Goal: Task Accomplishment & Management: Manage account settings

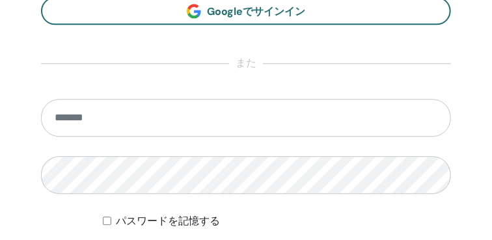
scroll to position [819, 0]
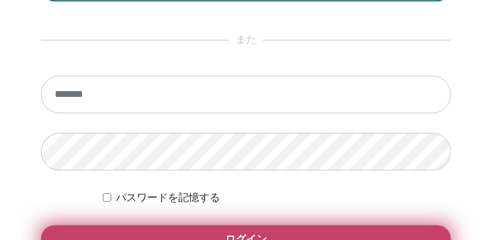
type input "**********"
click at [269, 234] on button "ログイン" at bounding box center [246, 238] width 410 height 27
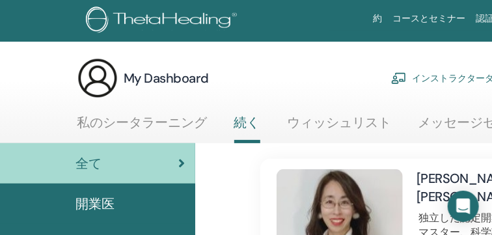
click at [425, 80] on link "インストラクターダッシュボード" at bounding box center [469, 78] width 157 height 29
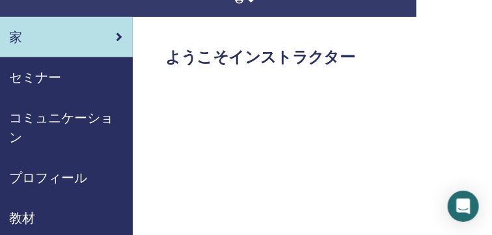
scroll to position [100, 75]
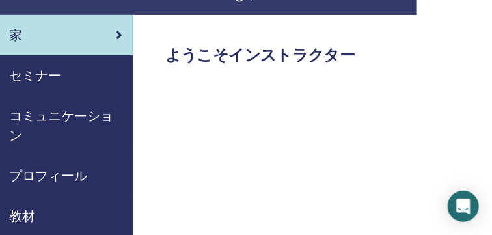
click at [57, 76] on span "セミナー" at bounding box center [35, 76] width 52 height 20
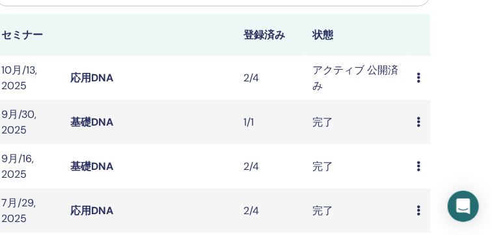
scroll to position [387, 246]
click at [374, 72] on td "アクティブ 公開済み" at bounding box center [358, 78] width 104 height 44
click at [415, 79] on td "プレビュー 編集 出席者 キャンセル" at bounding box center [420, 78] width 21 height 44
click at [416, 79] on icon at bounding box center [418, 77] width 4 height 10
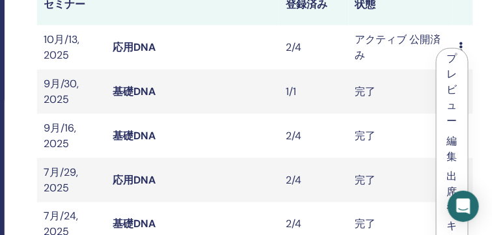
scroll to position [417, 196]
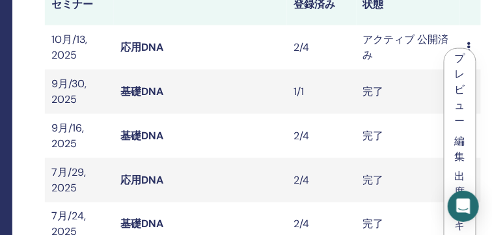
click at [143, 42] on link "応用DNA" at bounding box center [141, 47] width 43 height 14
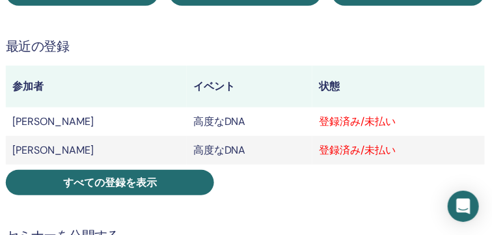
scroll to position [247, 288]
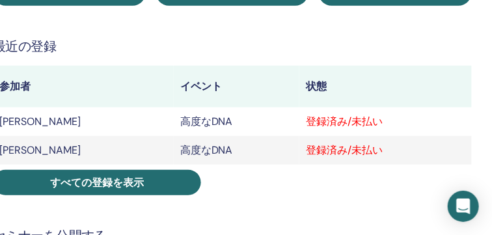
click at [341, 123] on div "登録済み/未払い" at bounding box center [385, 122] width 159 height 16
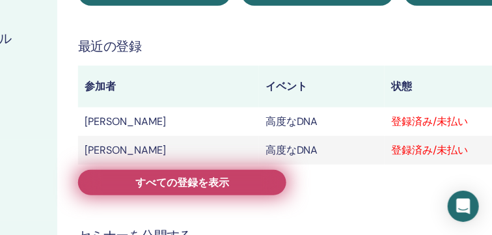
scroll to position [247, 202]
click at [230, 179] on link "すべての登録を表示" at bounding box center [183, 182] width 208 height 25
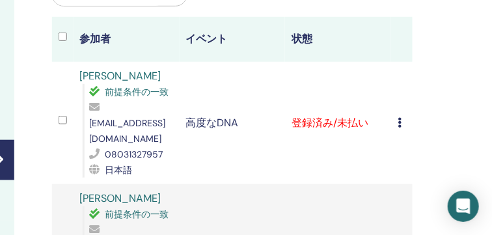
scroll to position [305, 246]
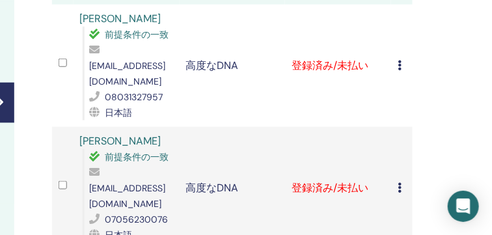
click at [398, 60] on icon at bounding box center [400, 65] width 4 height 10
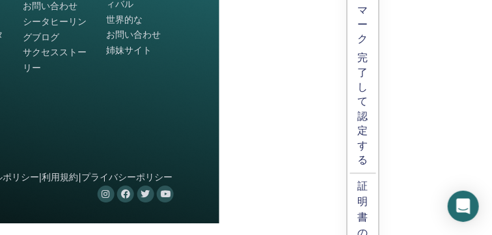
scroll to position [957, 273]
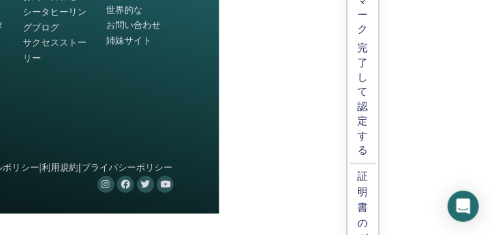
click at [364, 124] on p "完了して認定する" at bounding box center [363, 99] width 10 height 116
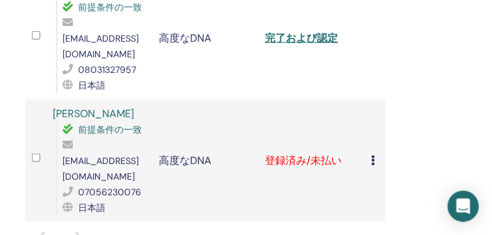
scroll to position [337, 273]
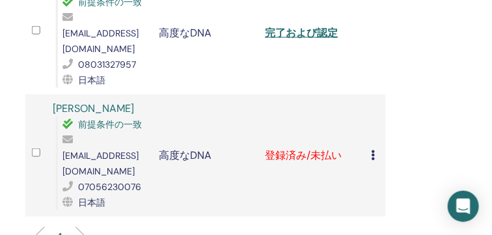
click at [373, 150] on icon at bounding box center [373, 155] width 4 height 10
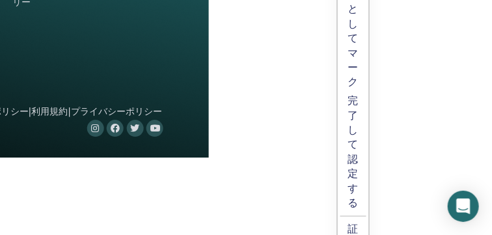
scroll to position [1014, 283]
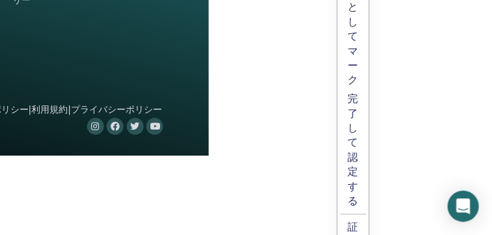
click at [357, 170] on p "完了して認定する" at bounding box center [353, 150] width 10 height 116
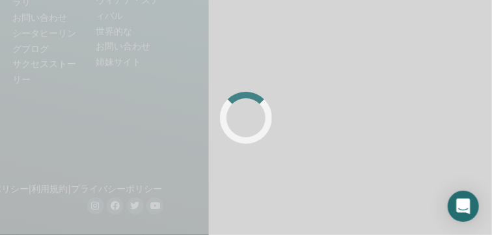
scroll to position [877, 283]
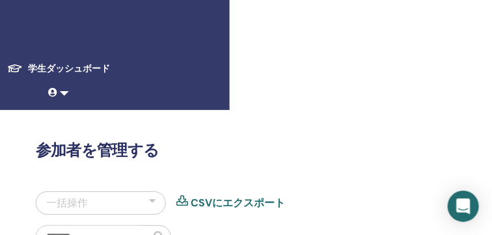
scroll to position [5, 264]
